Goal: Task Accomplishment & Management: Use online tool/utility

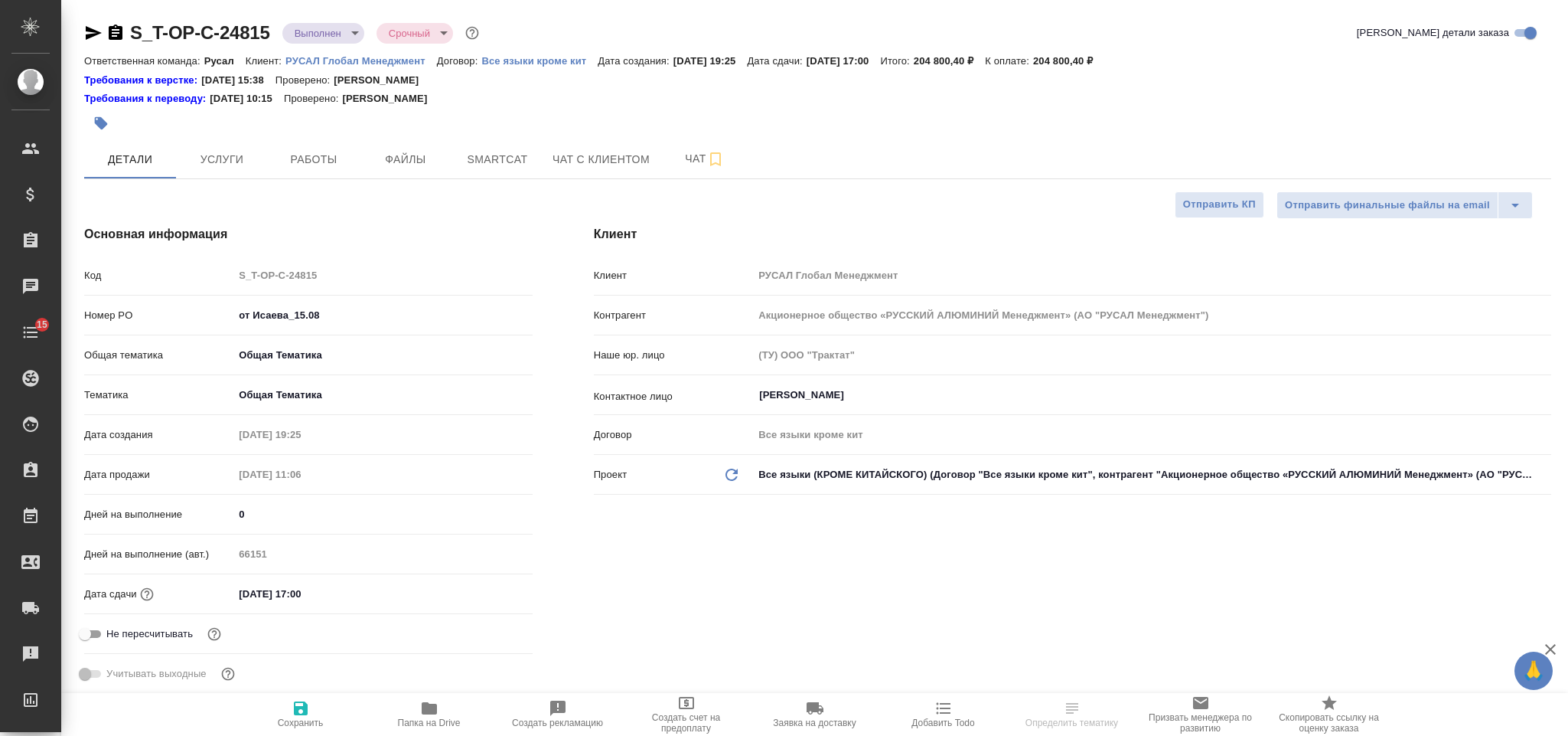
select select "RU"
click at [485, 169] on span "Smartcat" at bounding box center [497, 160] width 74 height 20
type input "[PERSON_NAME]"
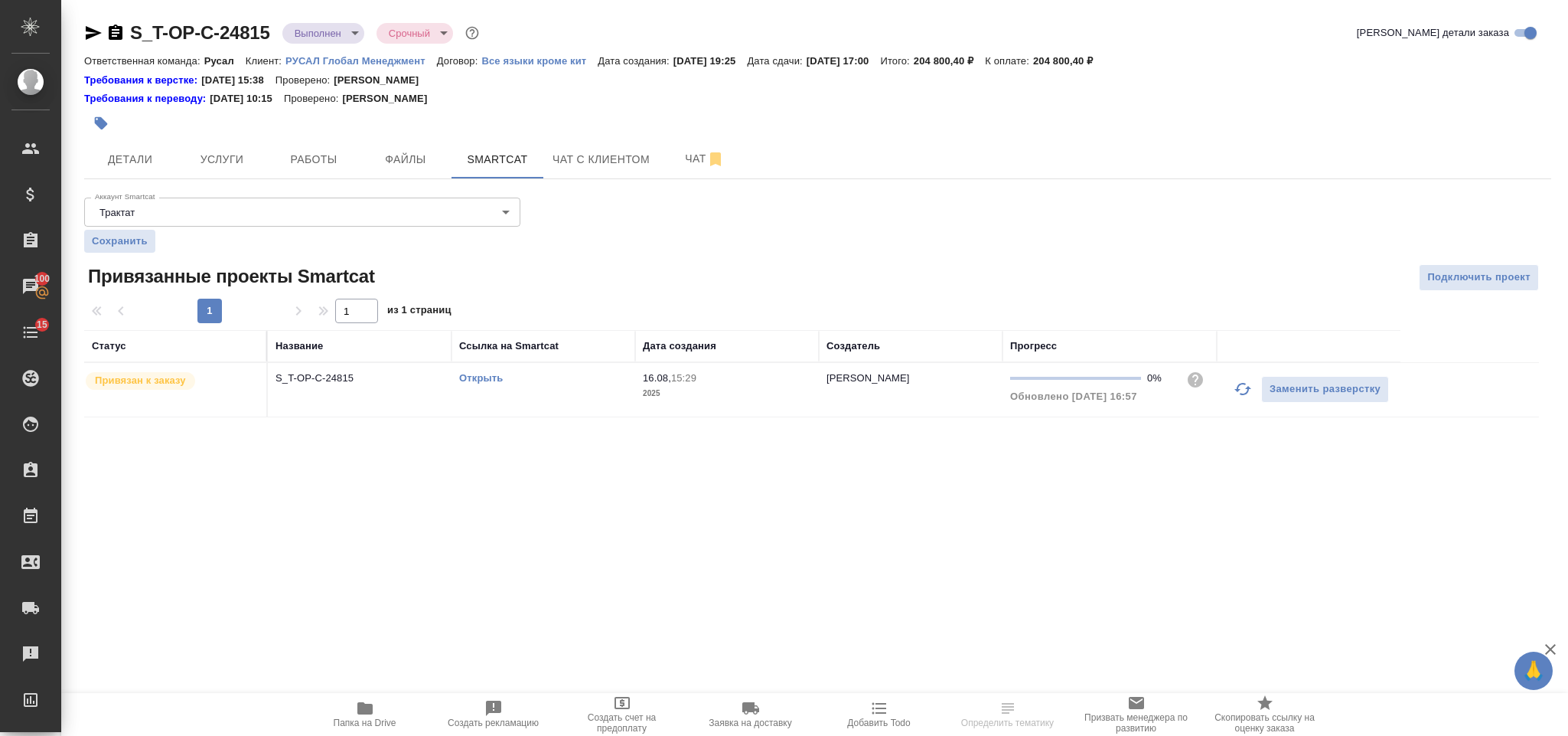
click at [486, 380] on link "Открыть" at bounding box center [481, 378] width 44 height 11
click at [483, 391] on td "Открыть" at bounding box center [543, 389] width 184 height 53
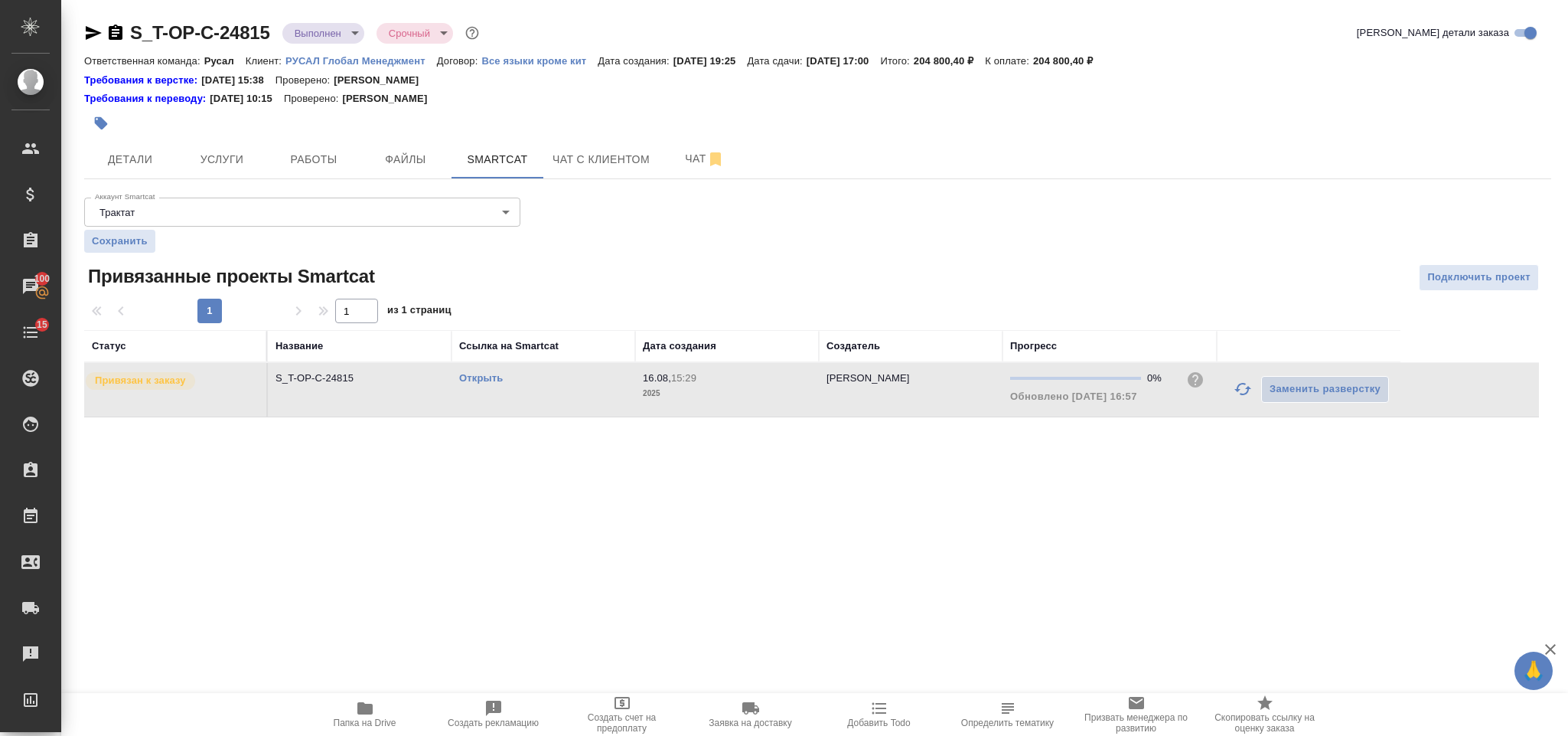
click at [482, 382] on link "Открыть" at bounding box center [481, 378] width 44 height 11
click at [491, 377] on link "Открыть" at bounding box center [481, 378] width 44 height 11
